Goal: Information Seeking & Learning: Check status

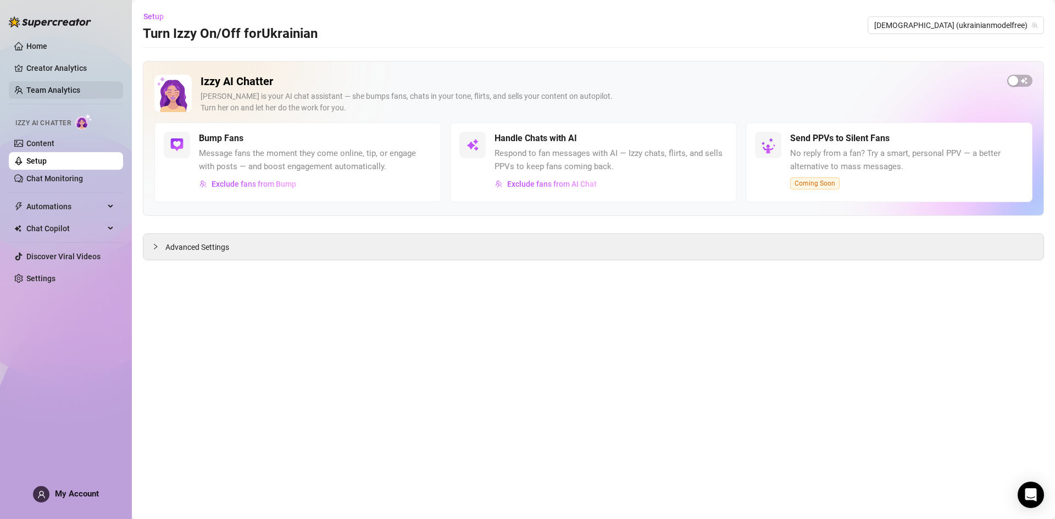
click at [80, 94] on link "Team Analytics" at bounding box center [53, 90] width 54 height 9
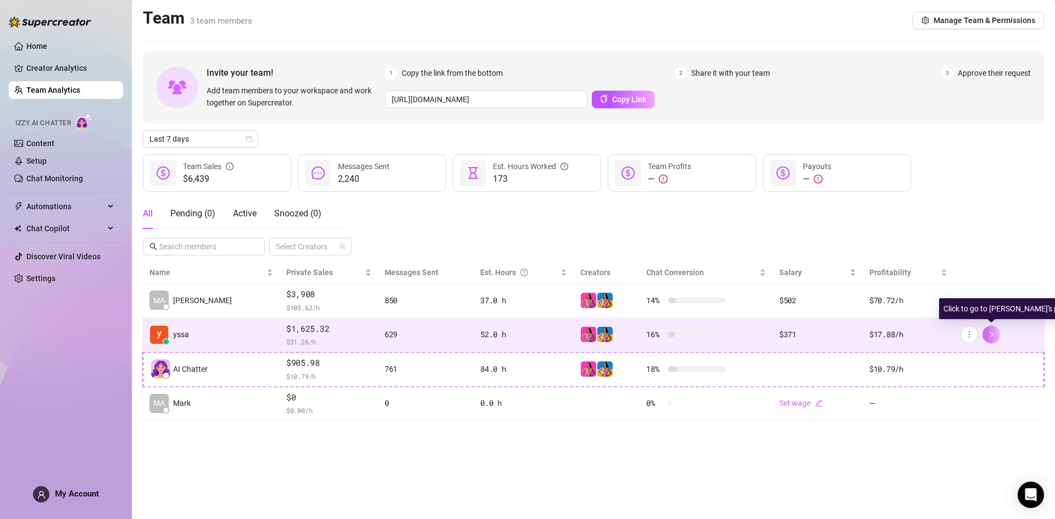
click at [992, 337] on icon "right" at bounding box center [991, 335] width 8 height 8
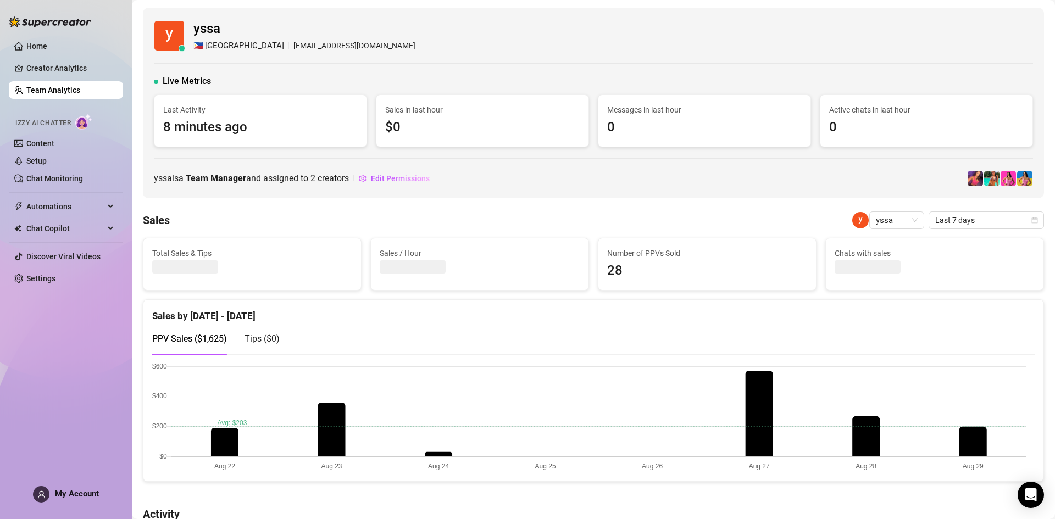
scroll to position [76, 0]
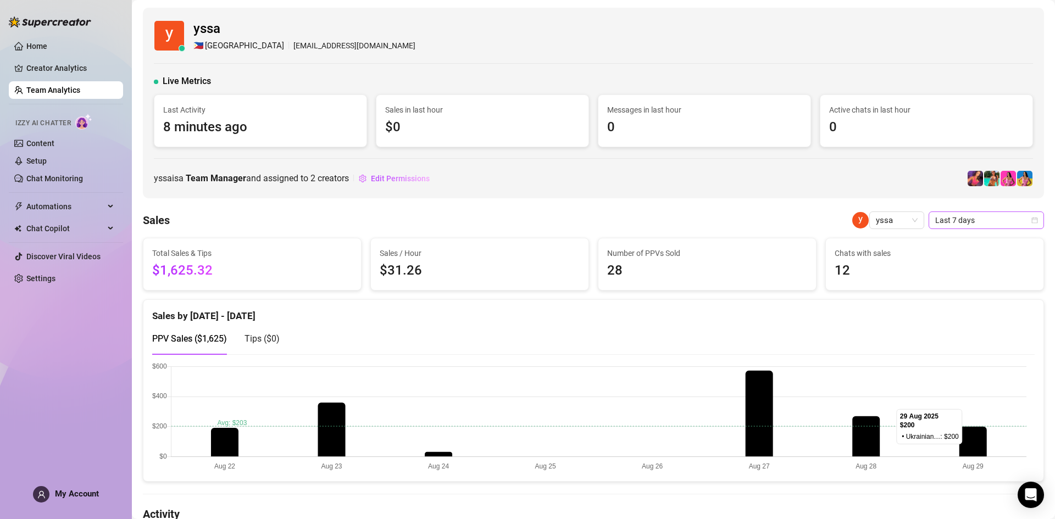
click at [928, 219] on div "Last 7 days" at bounding box center [985, 220] width 115 height 18
click at [887, 222] on span "yssa" at bounding box center [897, 220] width 42 height 16
click at [885, 245] on div "[PERSON_NAME]" at bounding box center [930, 242] width 120 height 12
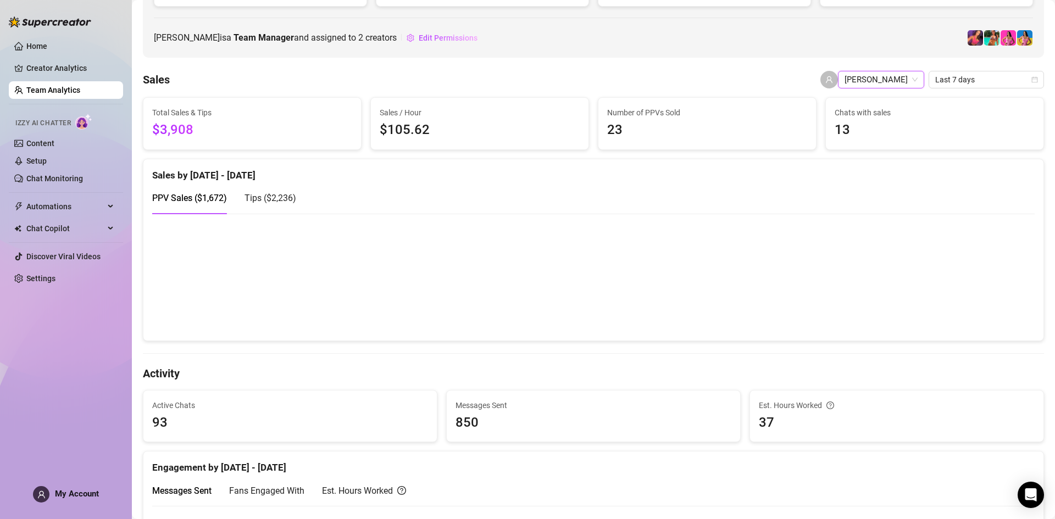
scroll to position [148, 0]
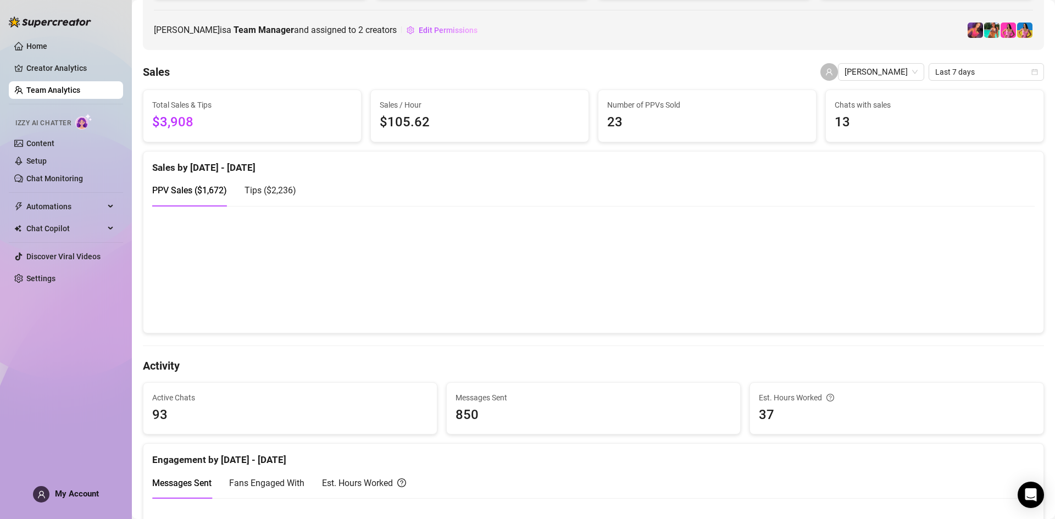
click at [281, 188] on span "Tips ( $2,236 )" at bounding box center [270, 190] width 52 height 10
click at [214, 193] on span "PPV Sales ( $1,672 )" at bounding box center [189, 190] width 75 height 10
click at [272, 200] on div "Tips ( $2,236 )" at bounding box center [270, 190] width 52 height 31
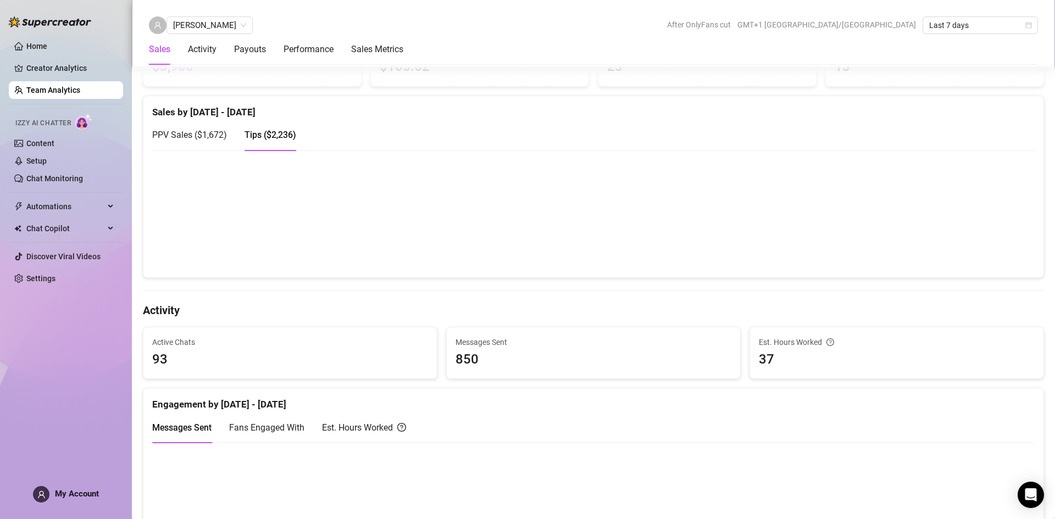
scroll to position [203, 0]
click at [220, 127] on div "PPV Sales ( $1,672 )" at bounding box center [189, 135] width 75 height 31
click at [270, 141] on span "Tips ( $2,236 )" at bounding box center [270, 136] width 52 height 10
click at [226, 127] on div "PPV Sales ( $1,672 )" at bounding box center [189, 135] width 75 height 31
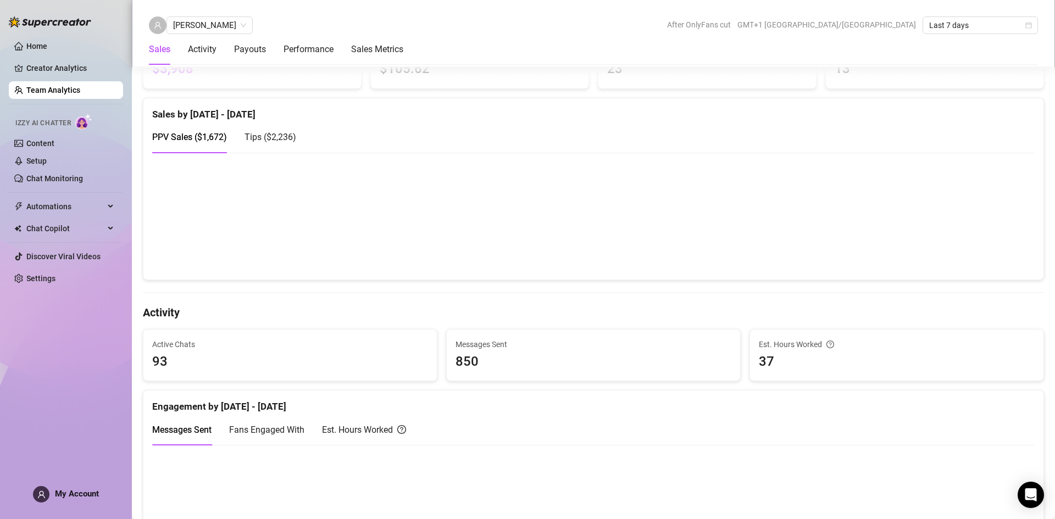
click at [776, 406] on div "Engagement by [DATE] - [DATE]" at bounding box center [593, 403] width 882 height 24
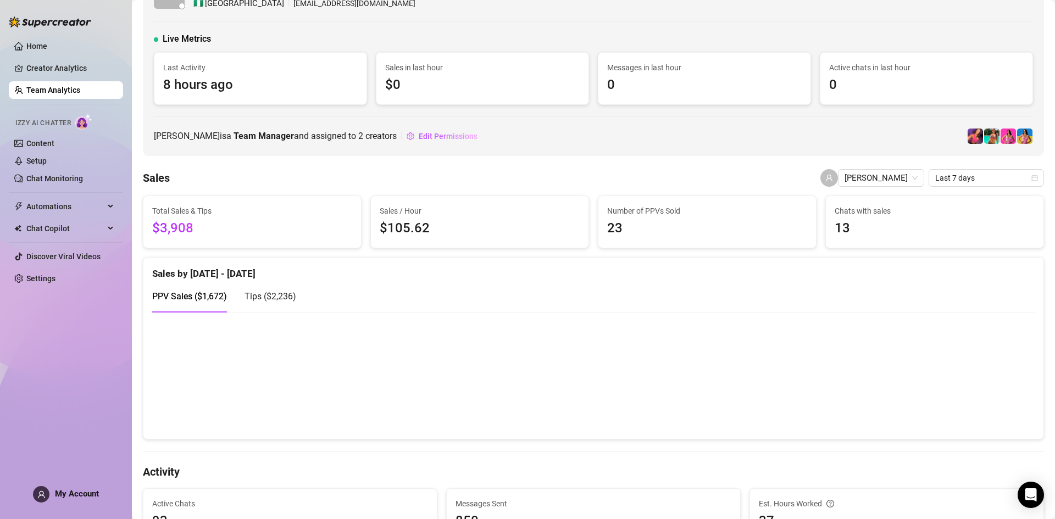
scroll to position [0, 0]
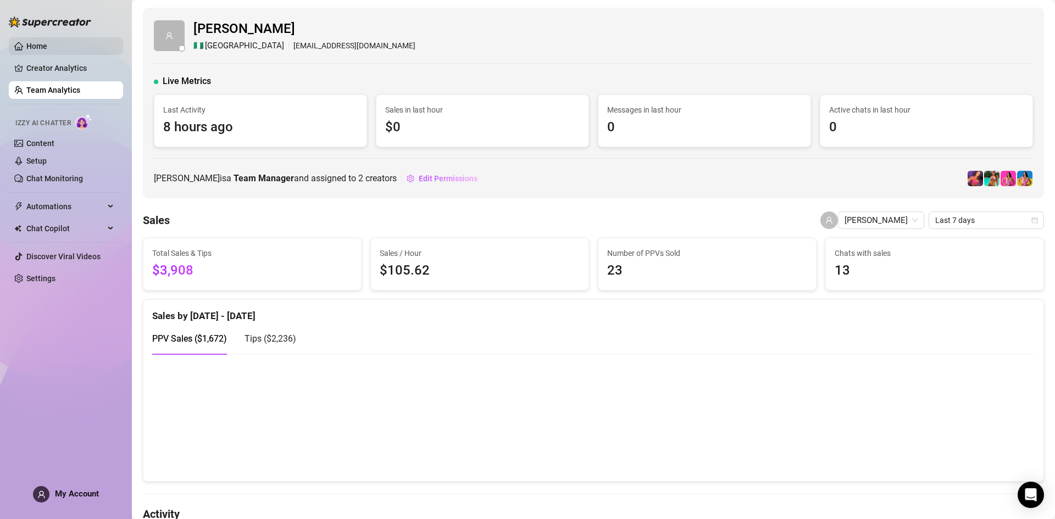
click at [47, 42] on link "Home" at bounding box center [36, 46] width 21 height 9
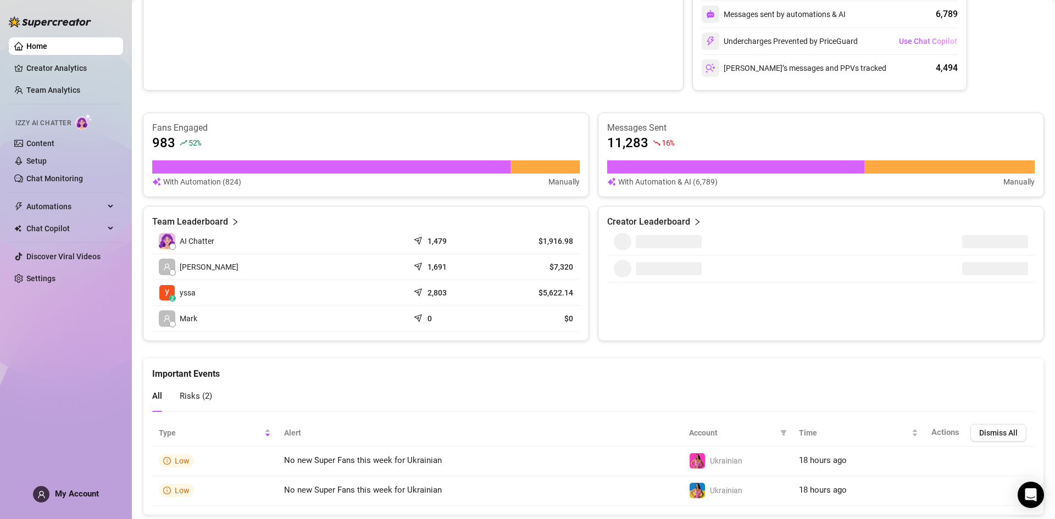
scroll to position [268, 0]
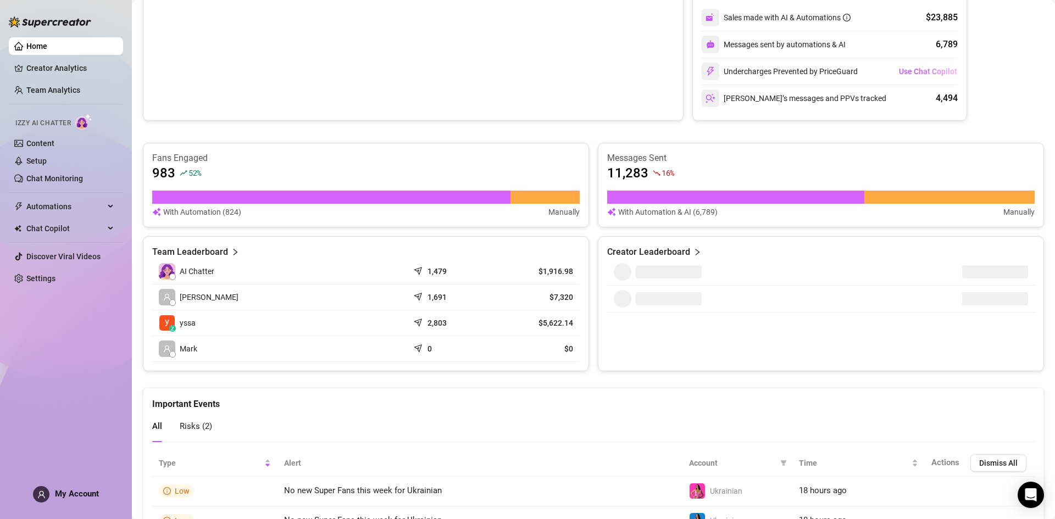
click at [231, 250] on icon "right" at bounding box center [235, 252] width 8 height 8
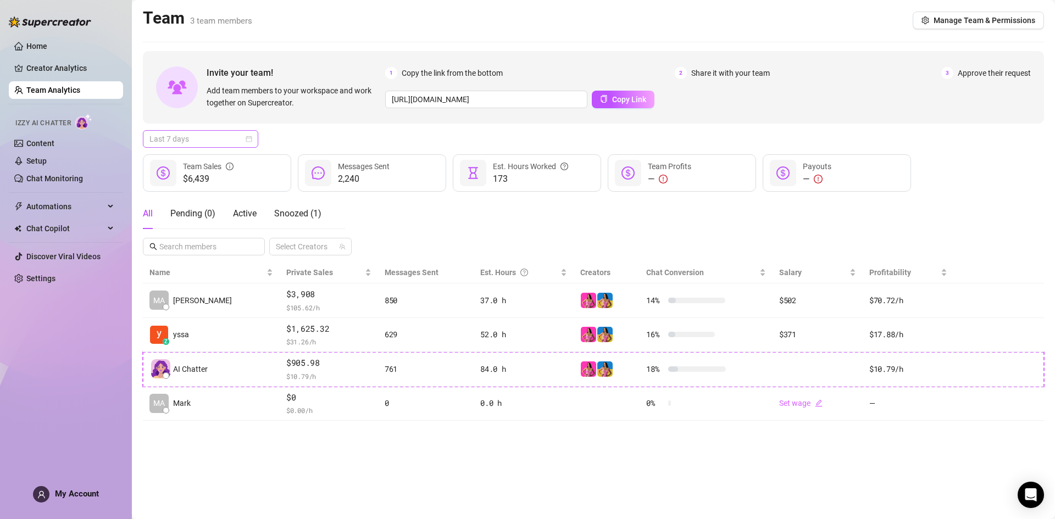
click at [243, 140] on span "Last 7 days" at bounding box center [200, 139] width 102 height 16
click at [224, 215] on div "Last 90 days" at bounding box center [201, 214] width 98 height 12
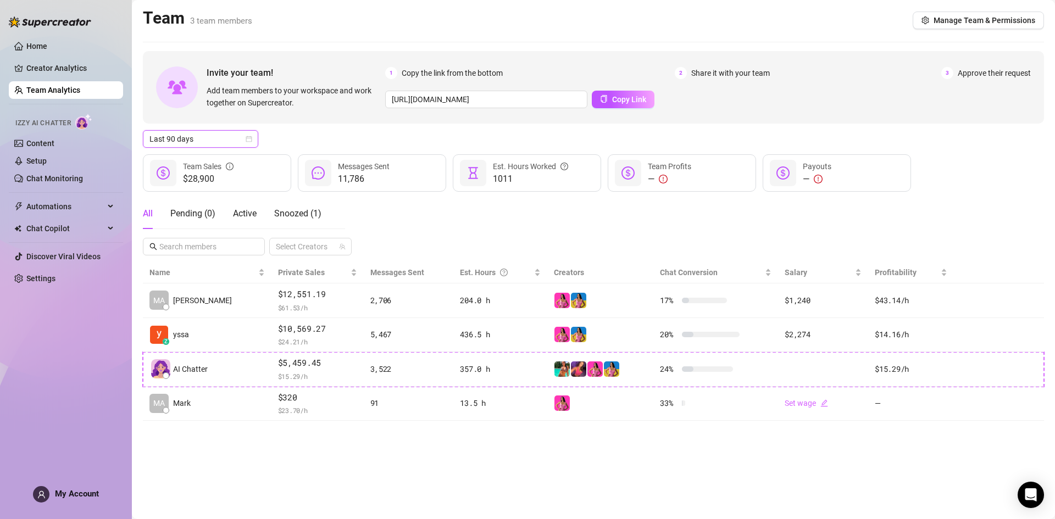
click at [224, 215] on div "All Pending ( 0 ) Active Snoozed ( 1 )" at bounding box center [232, 213] width 179 height 31
